Goal: Task Accomplishment & Management: Manage account settings

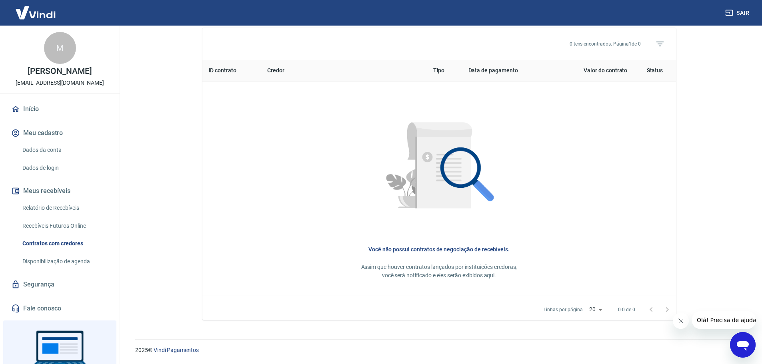
click at [58, 151] on link "Dados da conta" at bounding box center [64, 150] width 91 height 16
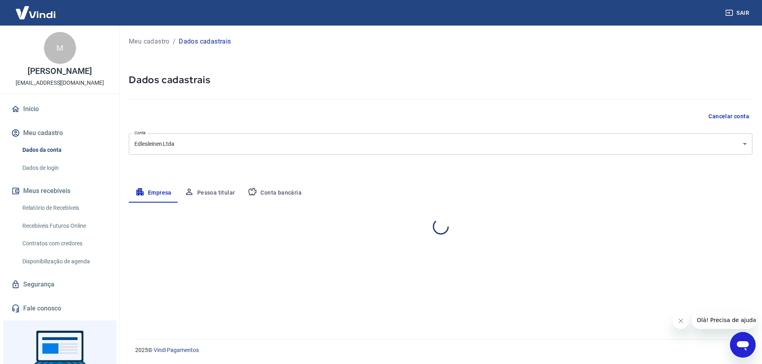
select select "RS"
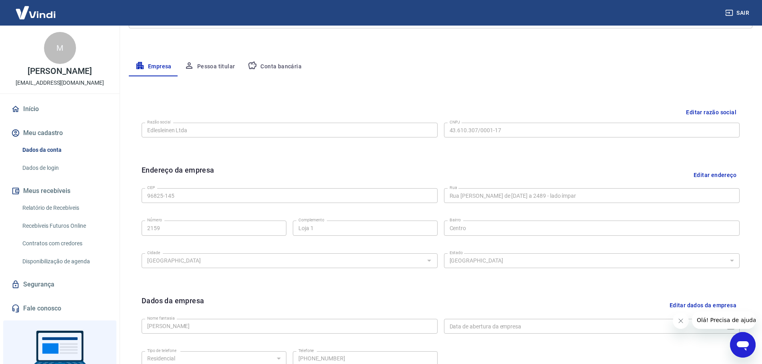
scroll to position [52, 0]
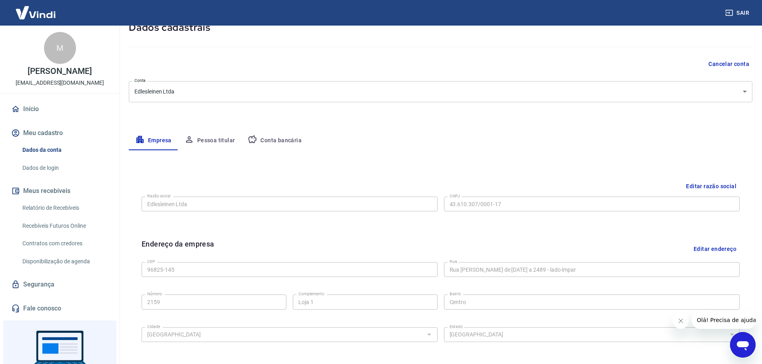
click at [198, 141] on button "Pessoa titular" at bounding box center [210, 140] width 64 height 19
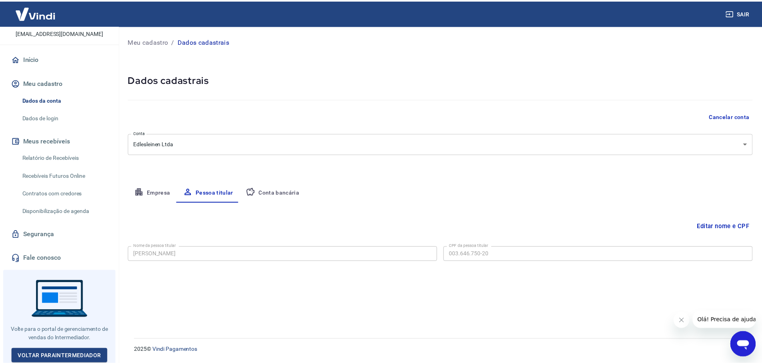
scroll to position [0, 0]
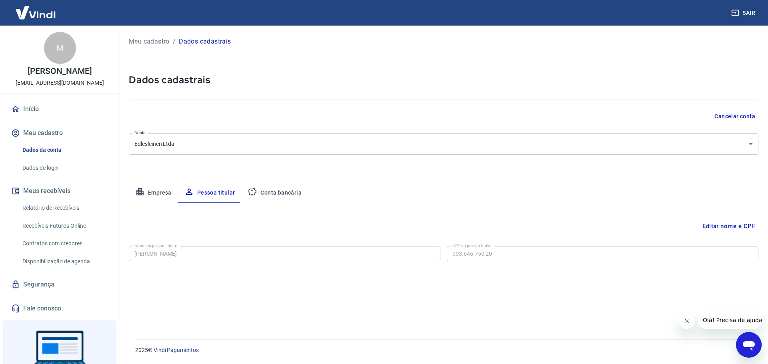
click at [35, 6] on img at bounding box center [36, 12] width 52 height 24
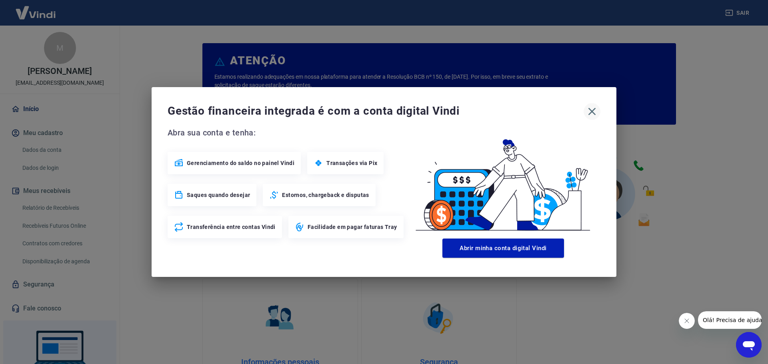
click at [588, 112] on icon "button" at bounding box center [592, 111] width 13 height 13
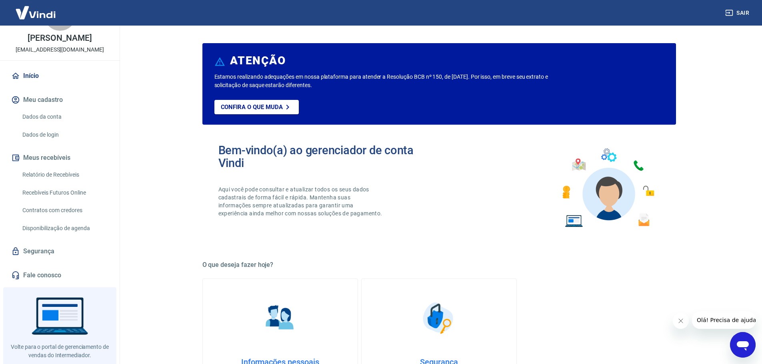
scroll to position [50, 0]
